Goal: Find specific page/section: Locate a particular part of the current website

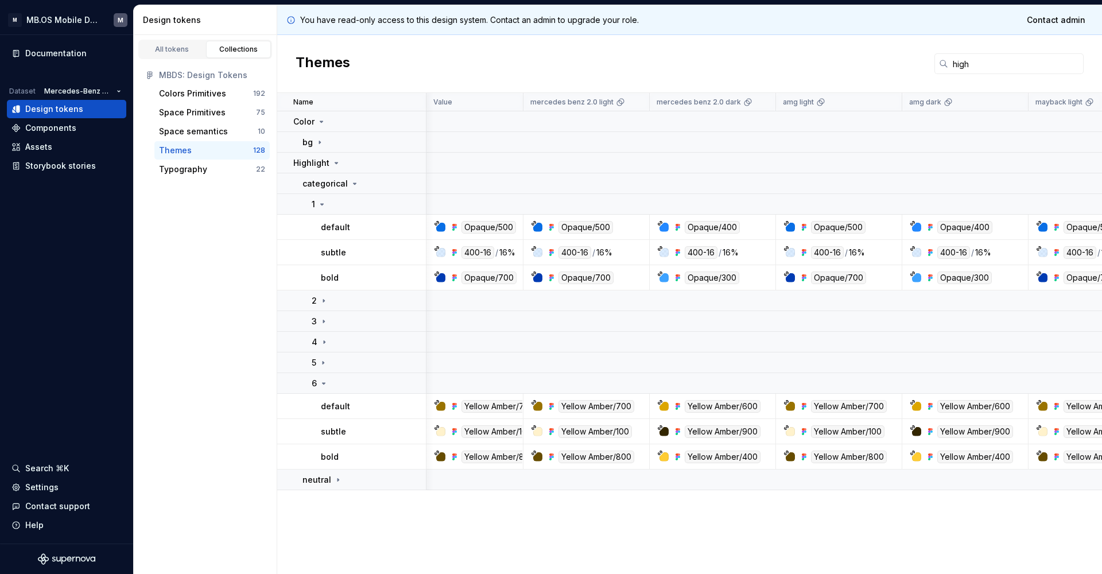
scroll to position [0, 372]
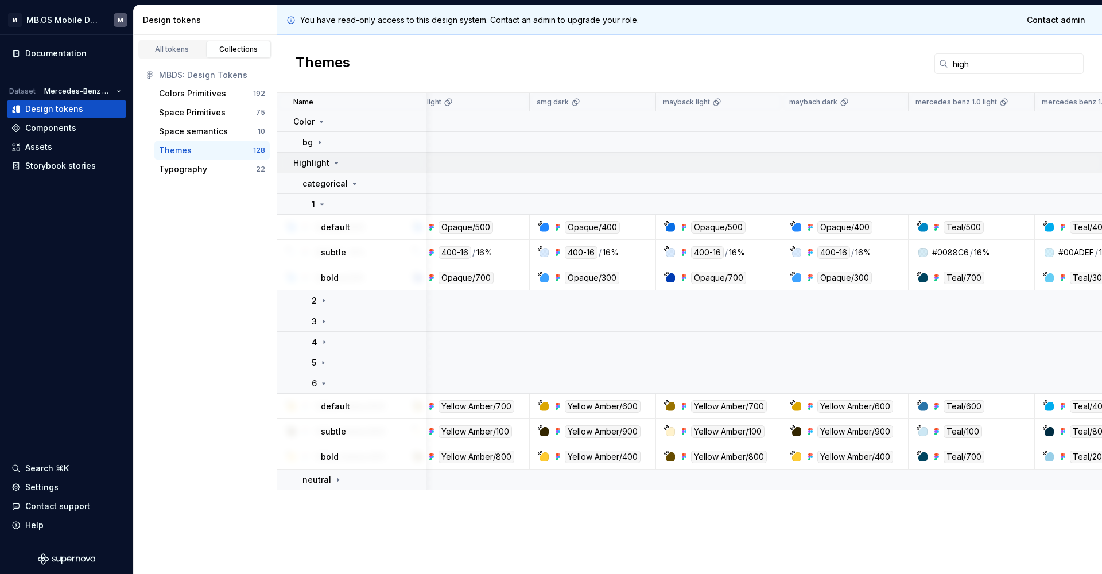
click at [340, 164] on div "Highlight" at bounding box center [359, 162] width 132 height 11
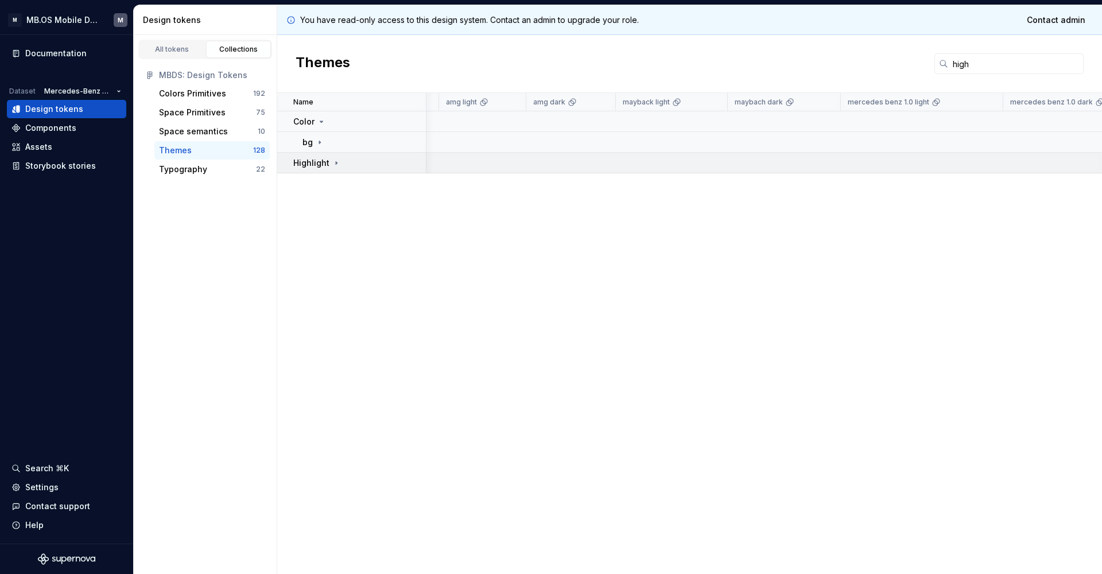
click at [336, 162] on icon at bounding box center [336, 162] width 1 height 3
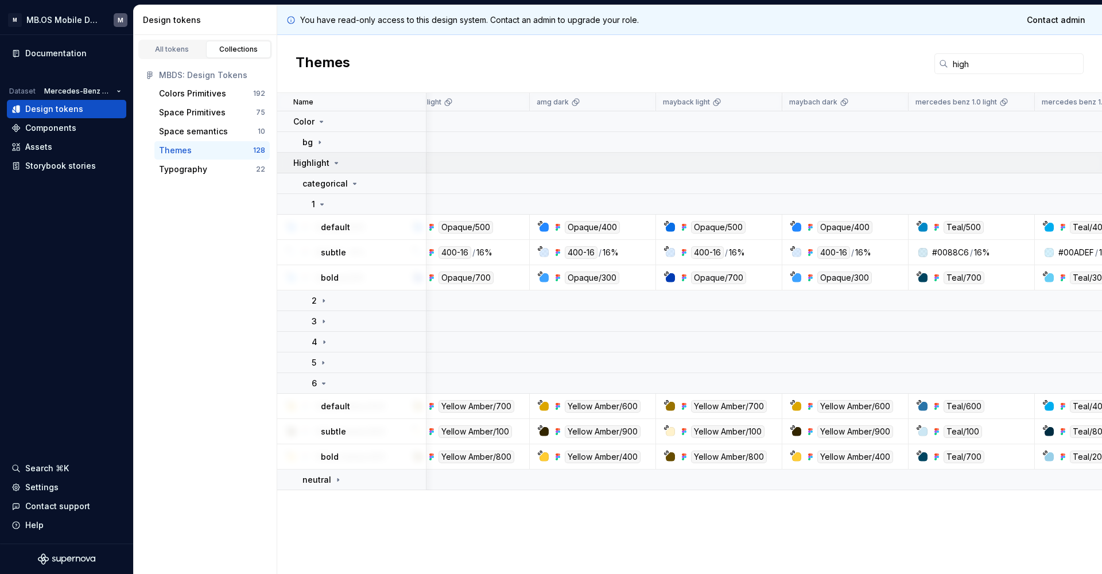
click at [332, 162] on icon at bounding box center [336, 162] width 9 height 9
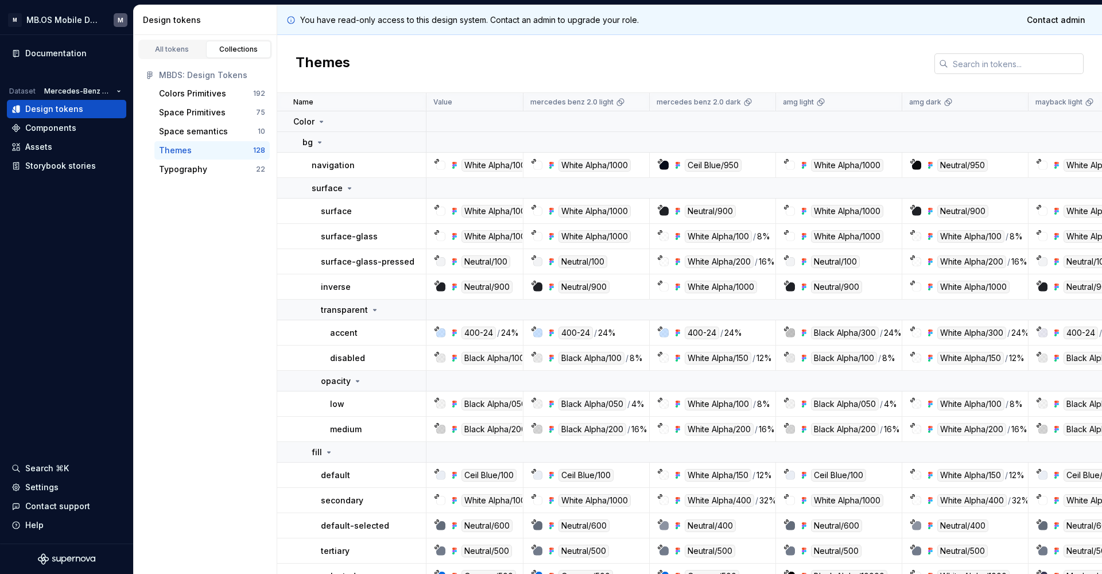
click at [947, 63] on icon at bounding box center [943, 63] width 9 height 9
click at [961, 69] on input "text" at bounding box center [1015, 63] width 135 height 21
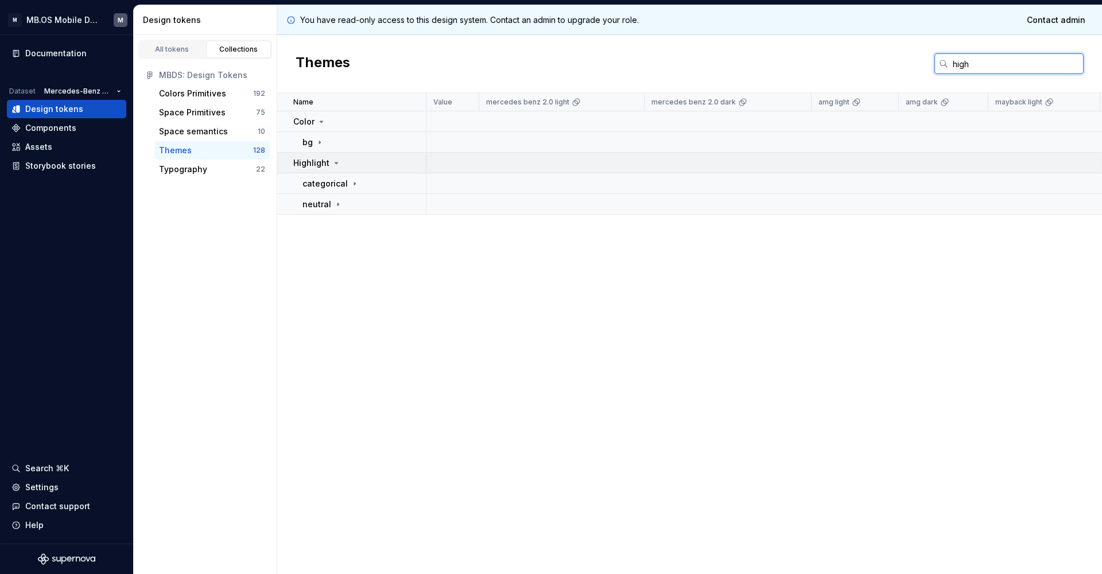
type input "high"
click at [344, 169] on td "Highlight" at bounding box center [351, 163] width 149 height 21
click at [326, 125] on div "Color" at bounding box center [359, 121] width 132 height 11
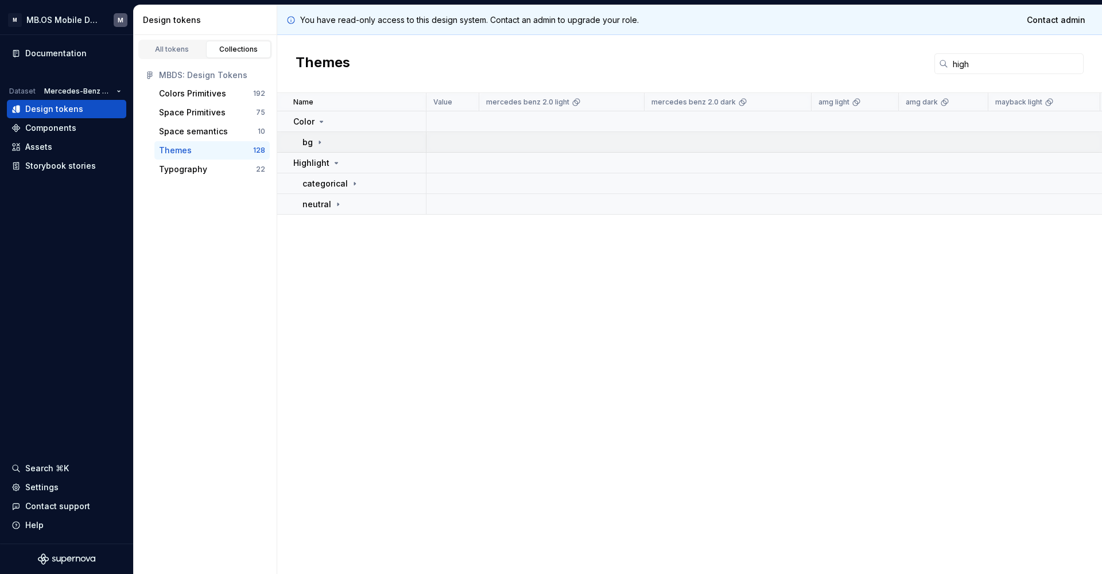
click at [325, 142] on div "bg" at bounding box center [363, 142] width 123 height 11
click at [329, 162] on p "surface" at bounding box center [327, 162] width 31 height 11
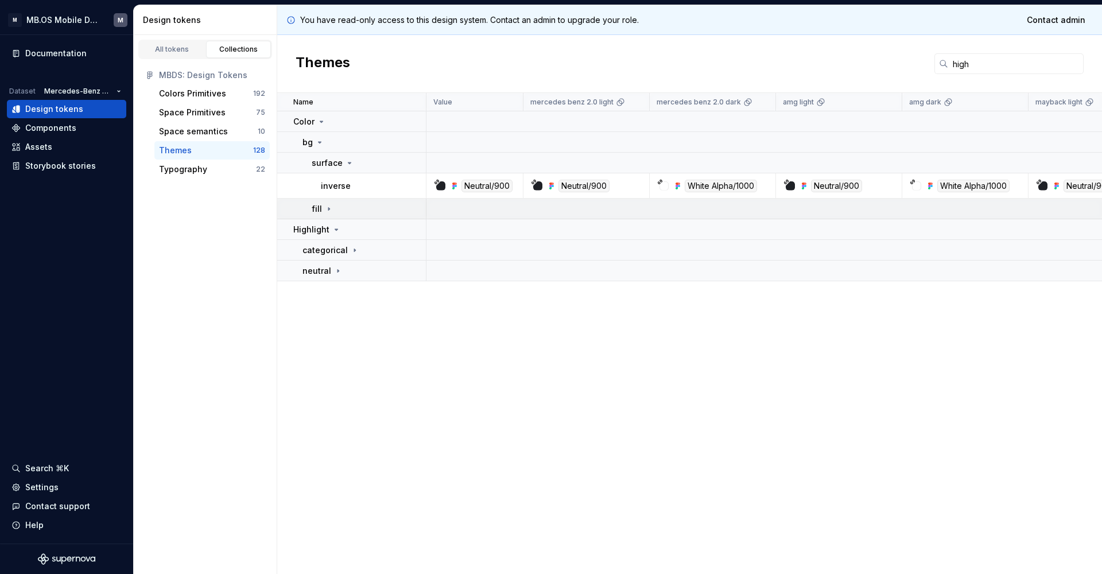
click at [330, 205] on icon at bounding box center [328, 208] width 9 height 9
